Goal: Transaction & Acquisition: Obtain resource

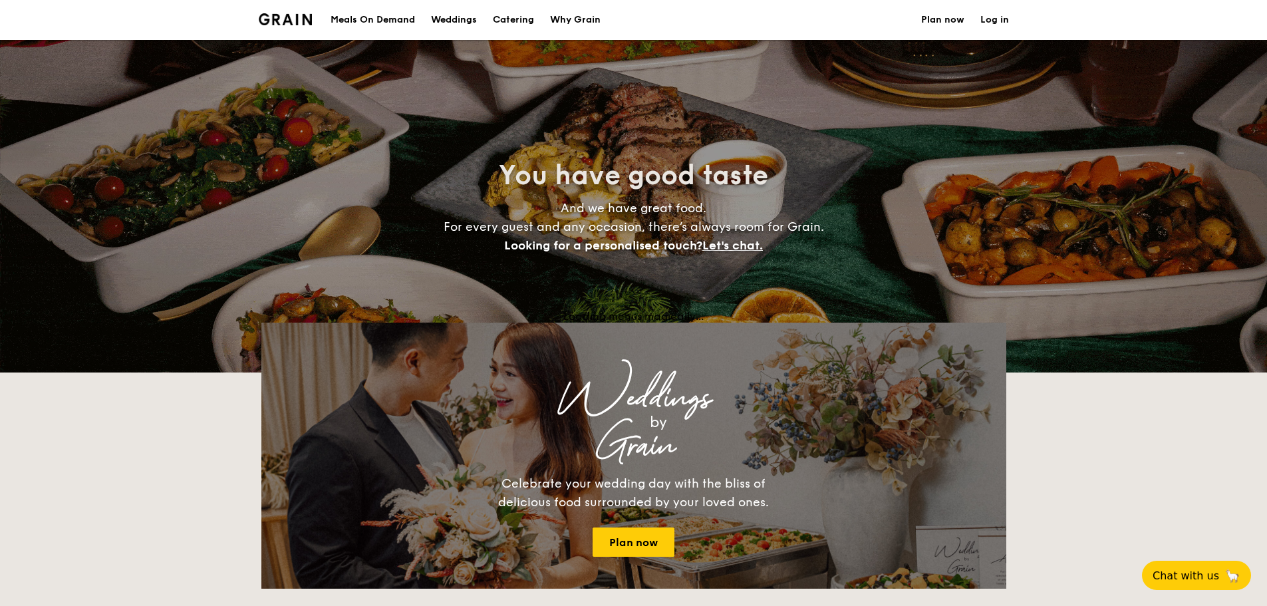
select select
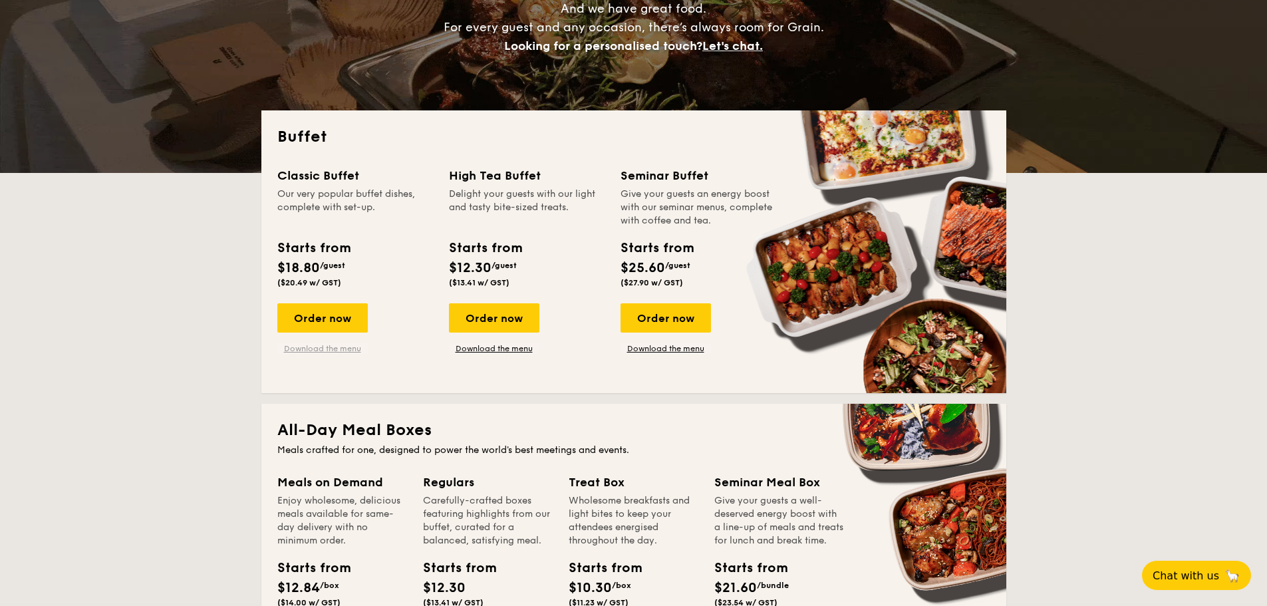
scroll to position [266, 0]
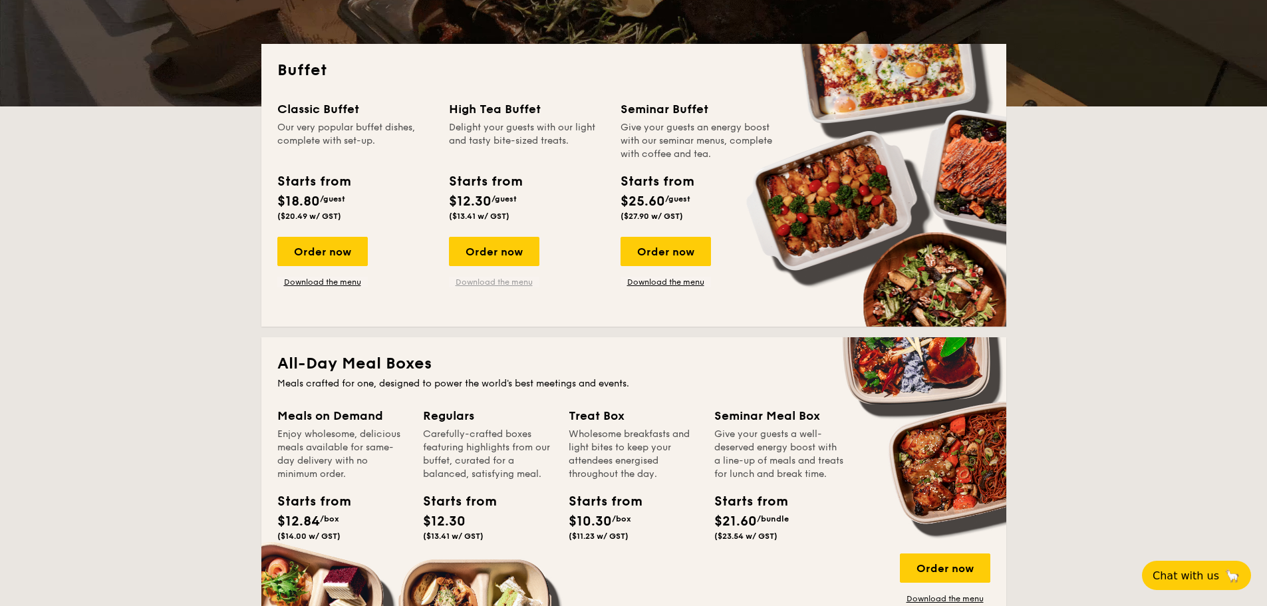
click at [494, 285] on link "Download the menu" at bounding box center [494, 282] width 90 height 11
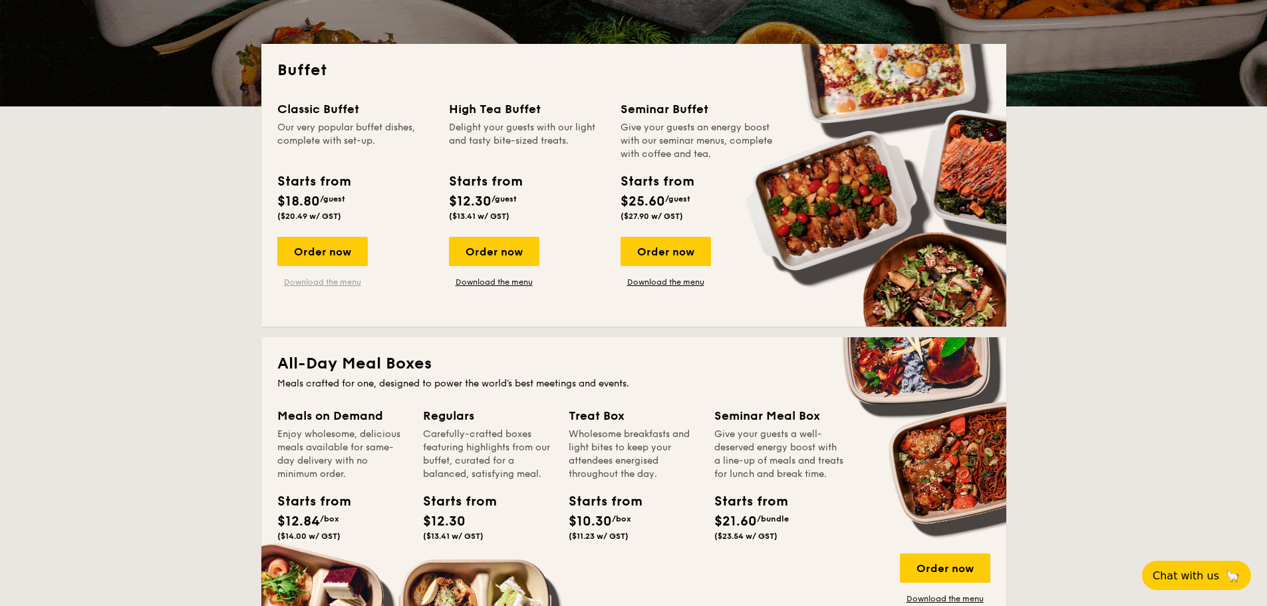
click at [337, 281] on link "Download the menu" at bounding box center [322, 282] width 90 height 11
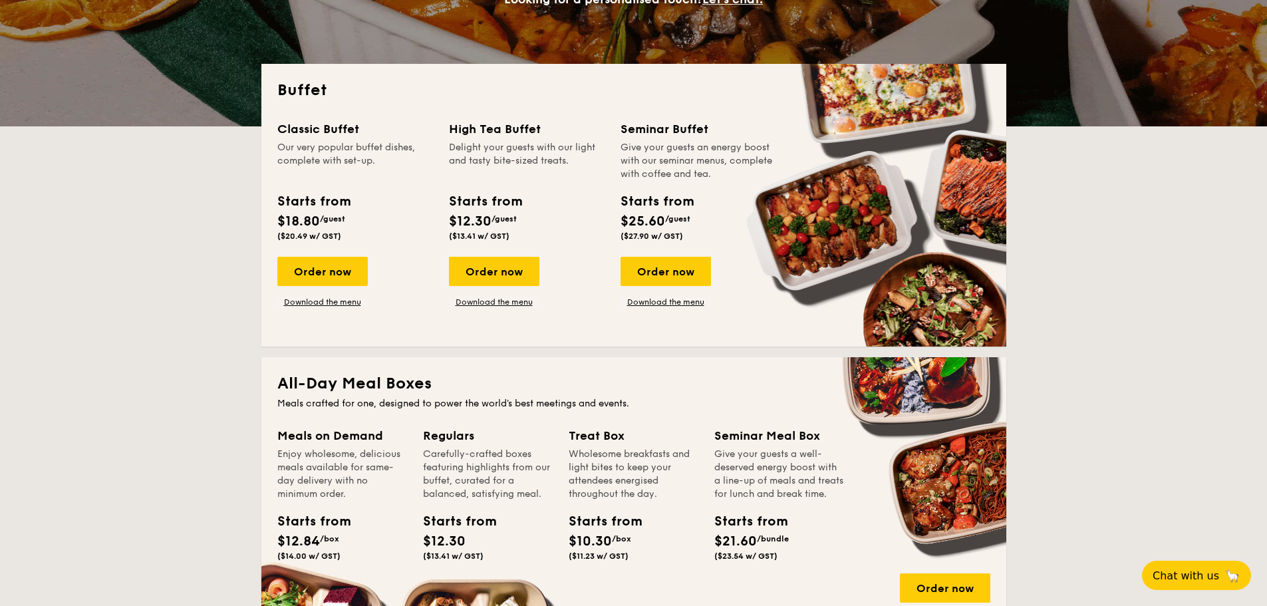
scroll to position [0, 0]
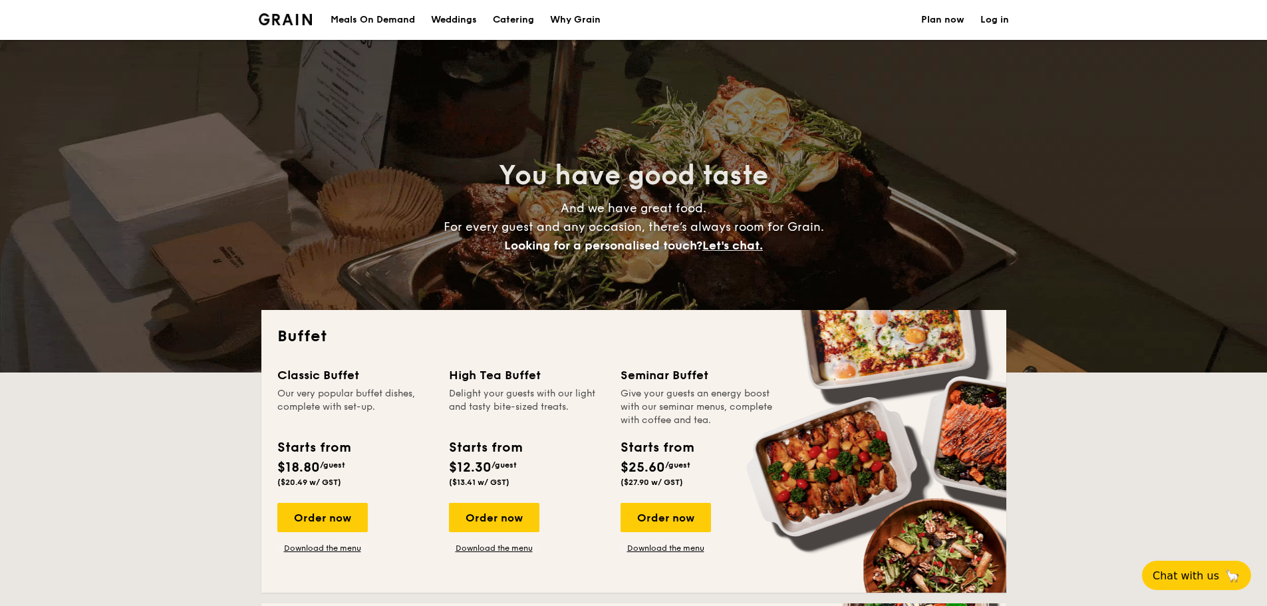
click at [587, 19] on div "Why Grain" at bounding box center [575, 20] width 51 height 40
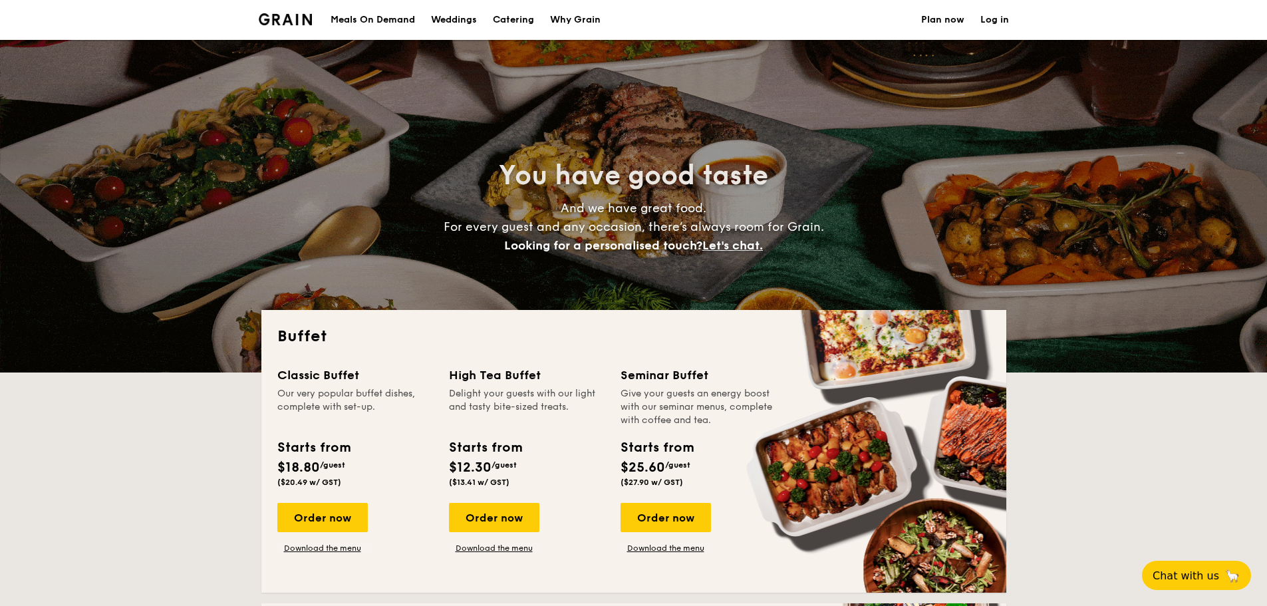
select select
